Goal: Task Accomplishment & Management: Manage account settings

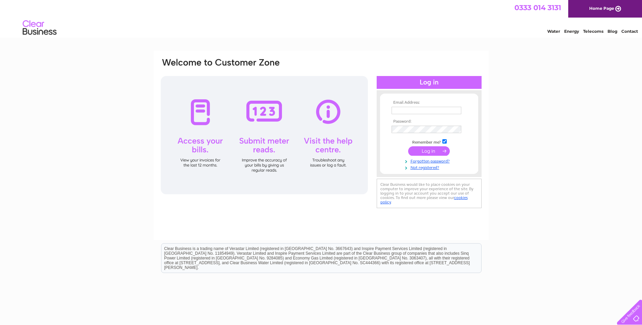
click at [399, 112] on input "text" at bounding box center [426, 110] width 70 height 7
type input "[PERSON_NAME][EMAIL_ADDRESS][DOMAIN_NAME]"
click at [419, 161] on link "Forgotten password?" at bounding box center [429, 161] width 77 height 6
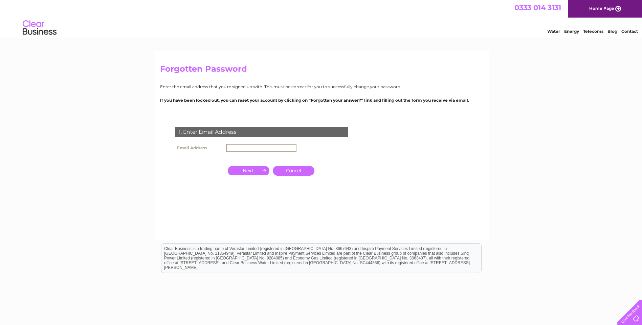
click at [238, 148] on input "text" at bounding box center [261, 148] width 70 height 8
type input "[PERSON_NAME][EMAIL_ADDRESS][DOMAIN_NAME]"
click at [252, 170] on input "button" at bounding box center [249, 170] width 42 height 9
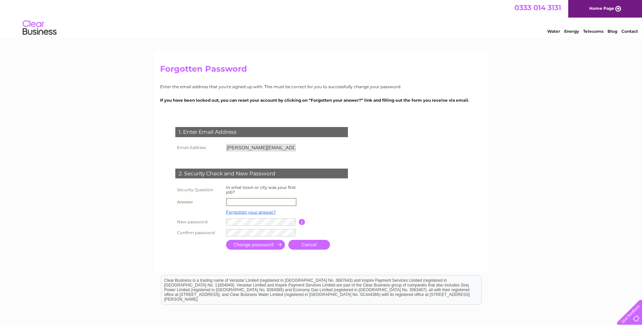
click at [245, 201] on input "text" at bounding box center [261, 202] width 70 height 8
type input "Leicester"
click at [254, 243] on input "submit" at bounding box center [255, 244] width 59 height 10
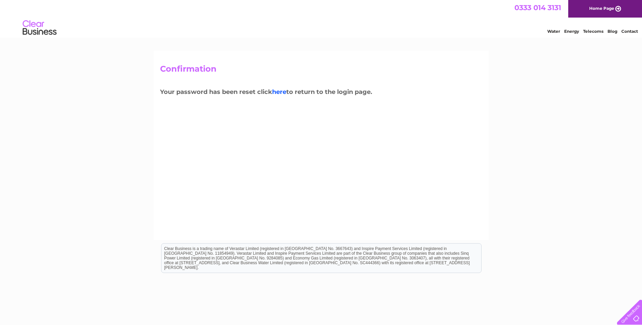
click at [281, 93] on link "here" at bounding box center [279, 91] width 14 height 7
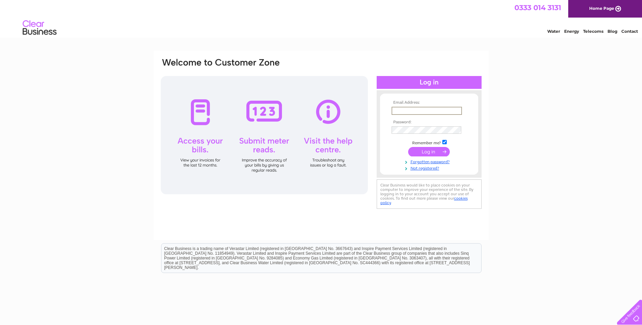
click at [407, 109] on input "text" at bounding box center [426, 111] width 70 height 8
type input "[PERSON_NAME][EMAIL_ADDRESS][DOMAIN_NAME]"
click at [426, 148] on input "submit" at bounding box center [429, 150] width 42 height 9
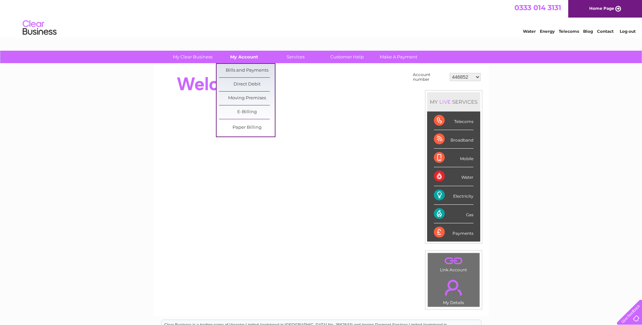
click at [247, 56] on link "My Account" at bounding box center [244, 57] width 56 height 13
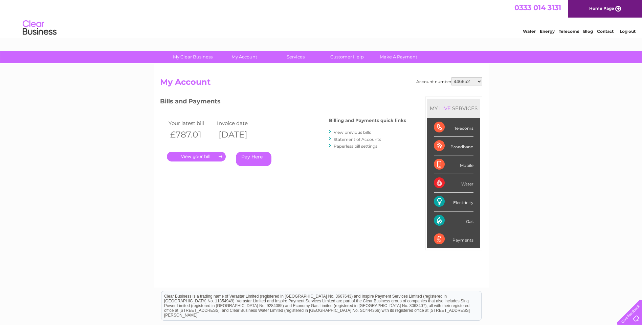
click at [202, 155] on link "." at bounding box center [196, 157] width 59 height 10
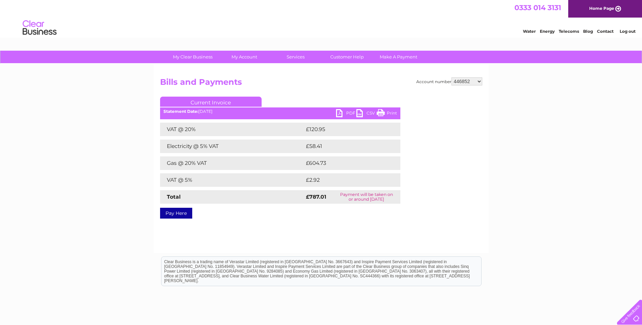
click at [193, 102] on link "Current Invoice" at bounding box center [210, 102] width 101 height 10
click at [199, 99] on link "Current Invoice" at bounding box center [210, 102] width 101 height 10
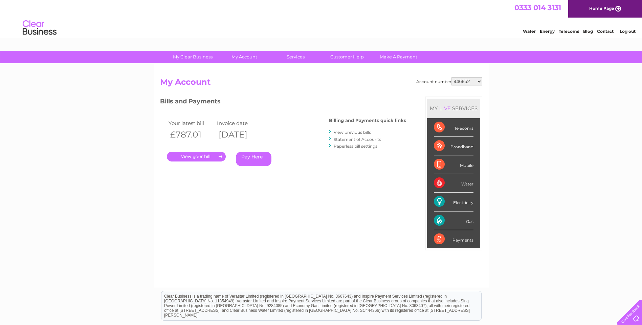
click at [346, 132] on link "View previous bills" at bounding box center [352, 132] width 37 height 5
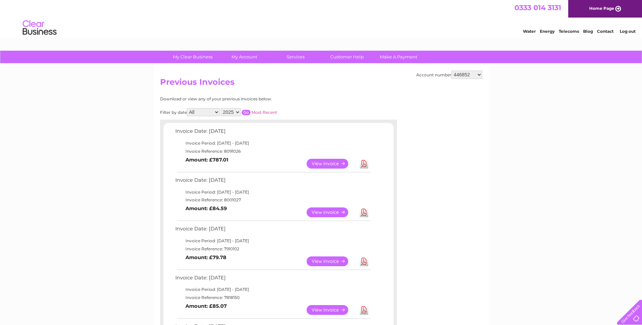
click at [332, 162] on link "View" at bounding box center [331, 164] width 50 height 10
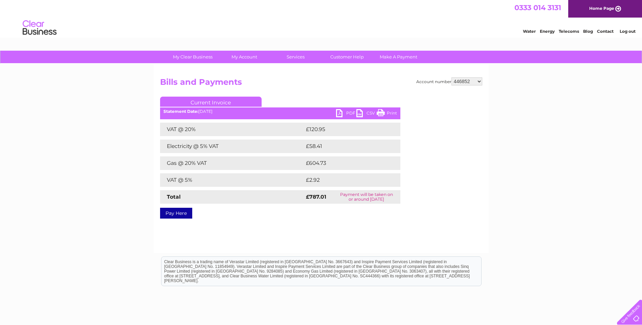
click at [348, 112] on link "PDF" at bounding box center [346, 114] width 20 height 10
